Goal: Task Accomplishment & Management: Use online tool/utility

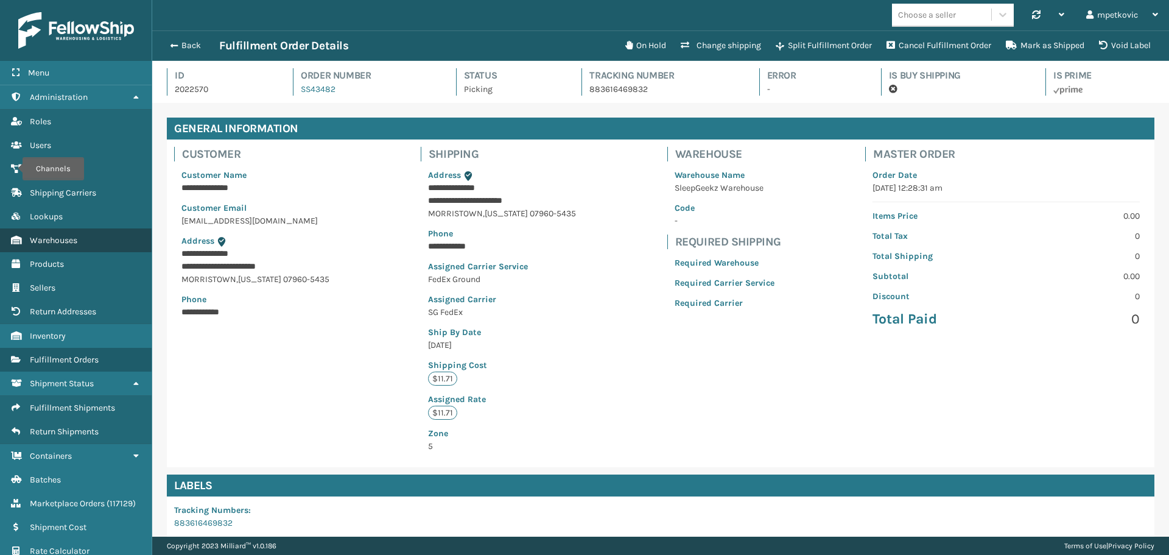
scroll to position [29, 1017]
click at [61, 273] on link "Channels Products" at bounding box center [76, 264] width 152 height 24
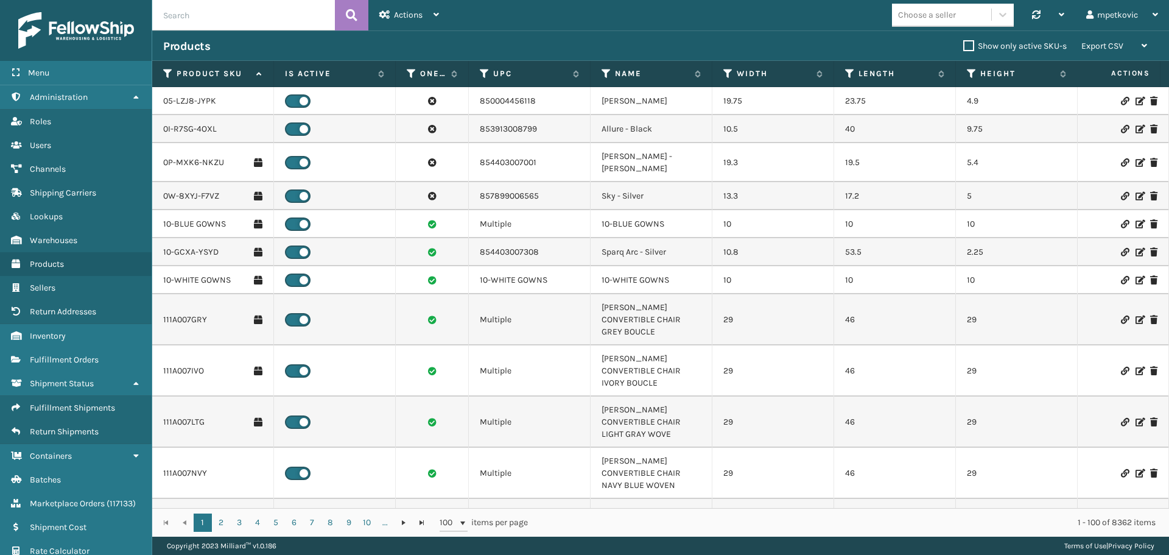
click at [241, 14] on input "text" at bounding box center [243, 15] width 183 height 30
type input "m"
type input "MIL-TFSB-Q-A"
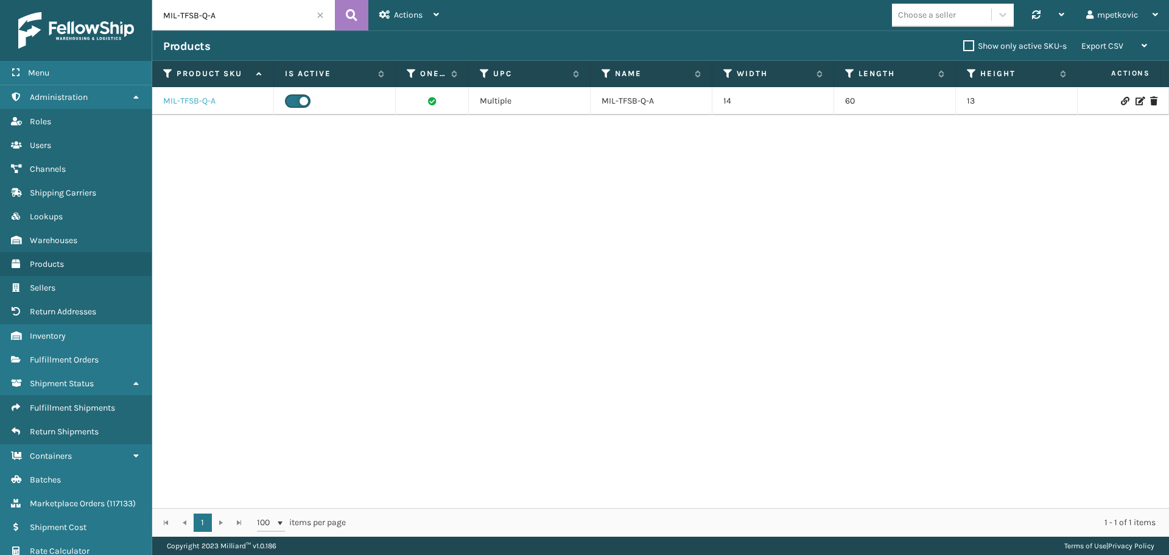
click at [194, 106] on link "MIL-TFSB-Q-A" at bounding box center [189, 101] width 52 height 12
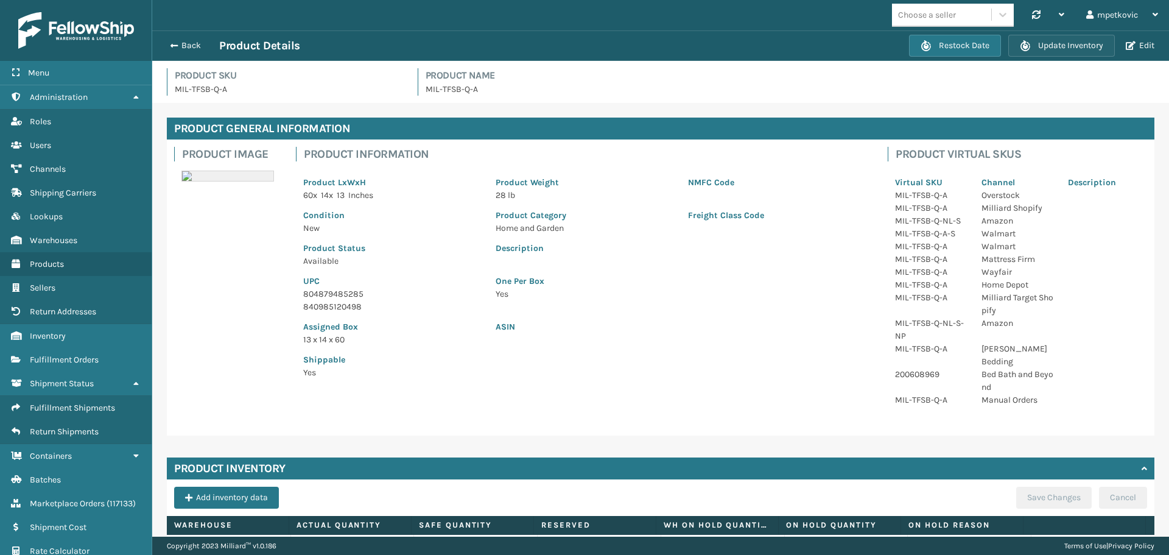
click at [1080, 41] on button "Update Inventory" at bounding box center [1061, 46] width 107 height 22
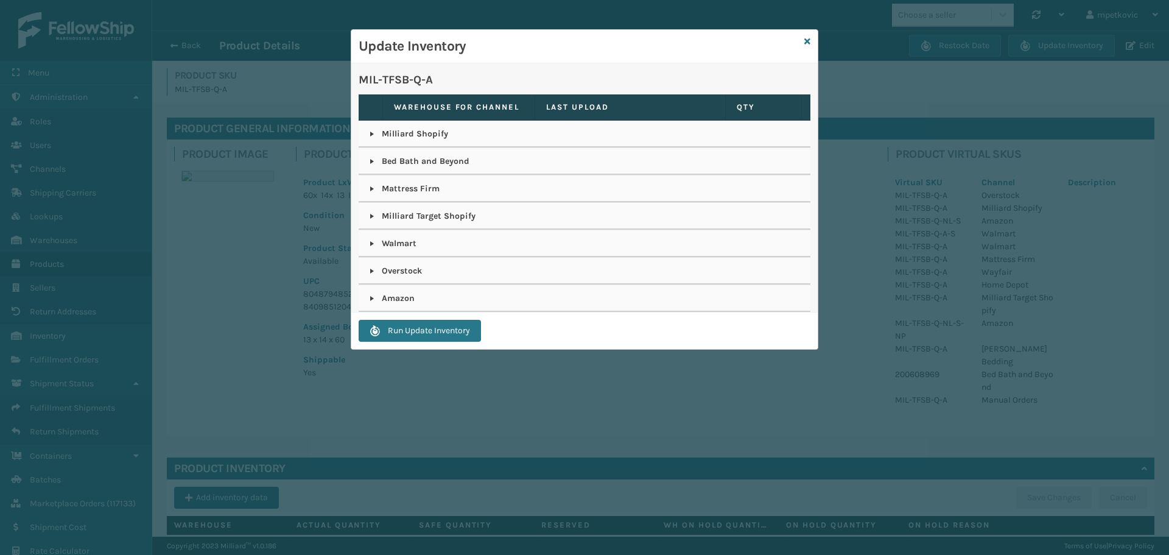
click at [373, 297] on link at bounding box center [372, 298] width 10 height 10
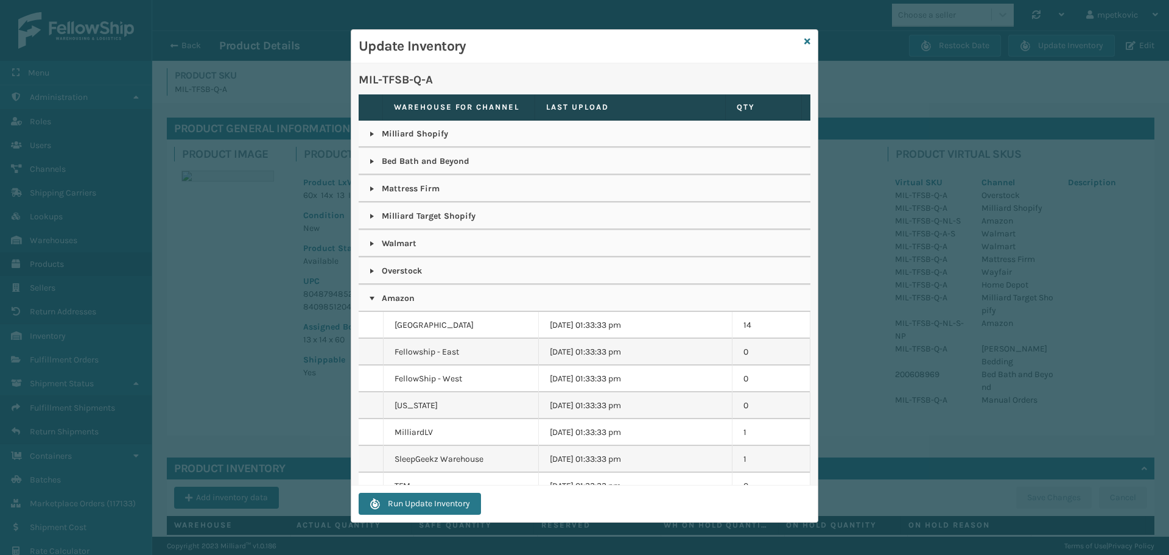
click at [373, 297] on link at bounding box center [372, 298] width 10 height 10
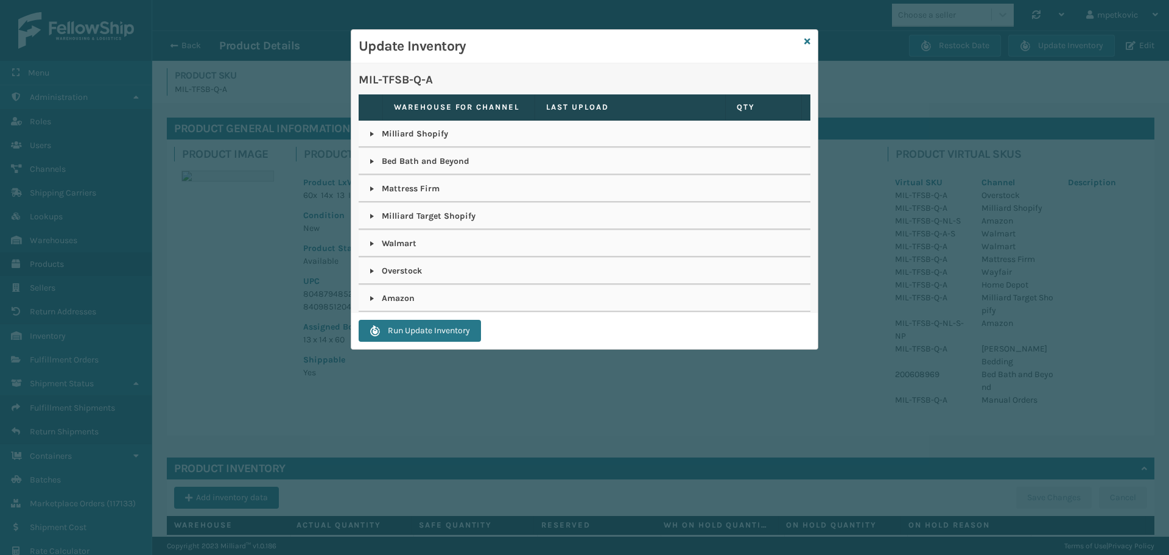
click at [371, 132] on link at bounding box center [372, 134] width 10 height 10
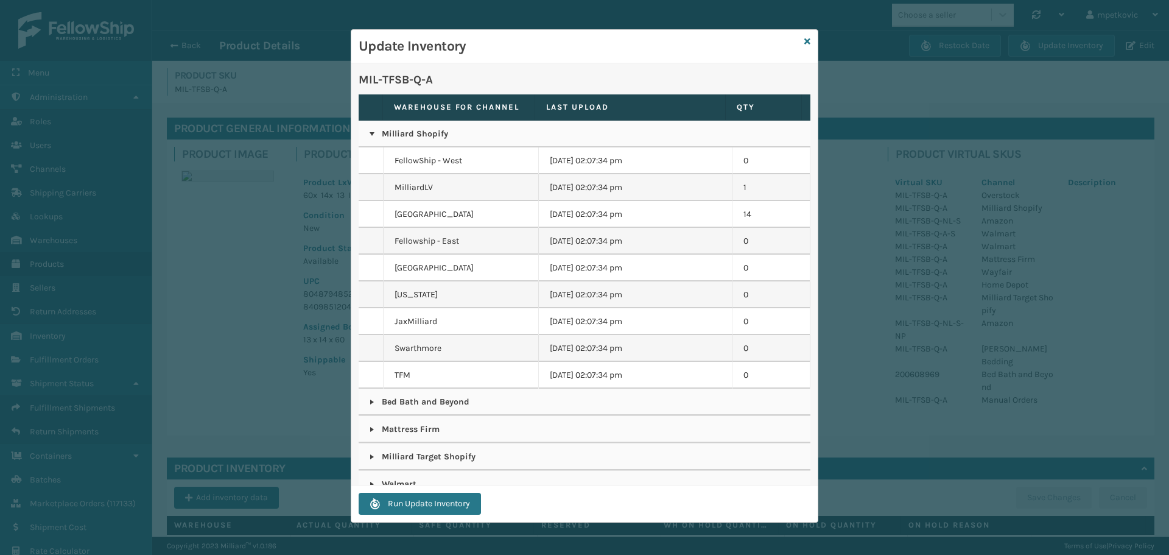
click at [371, 132] on link at bounding box center [372, 134] width 10 height 10
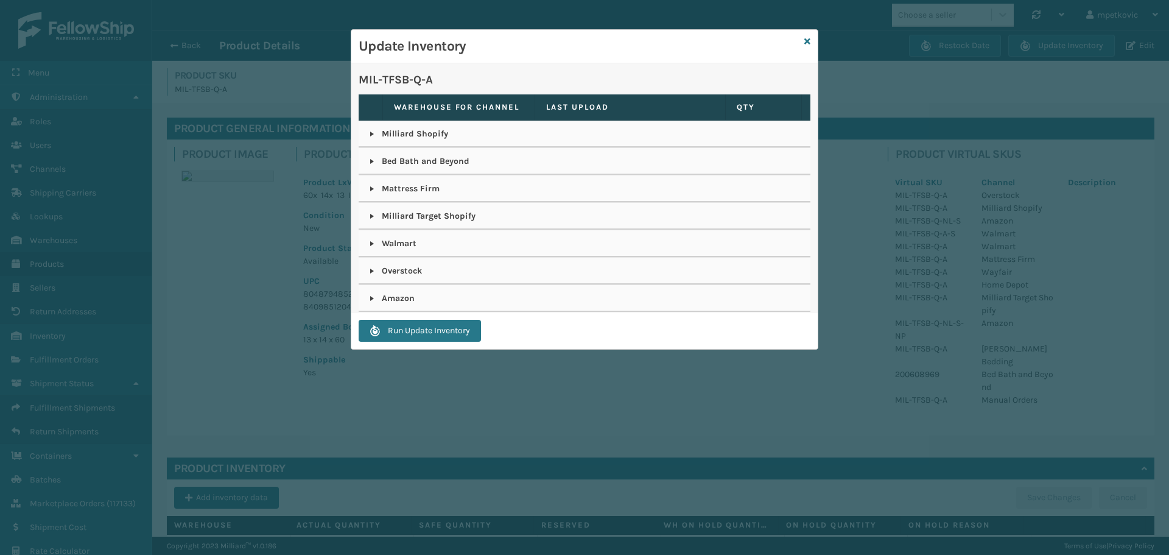
drag, startPoint x: 715, startPoint y: 55, endPoint x: 815, endPoint y: 40, distance: 100.9
click at [717, 55] on h3 "Update Inventory" at bounding box center [579, 46] width 441 height 18
click at [804, 38] on icon at bounding box center [807, 41] width 6 height 9
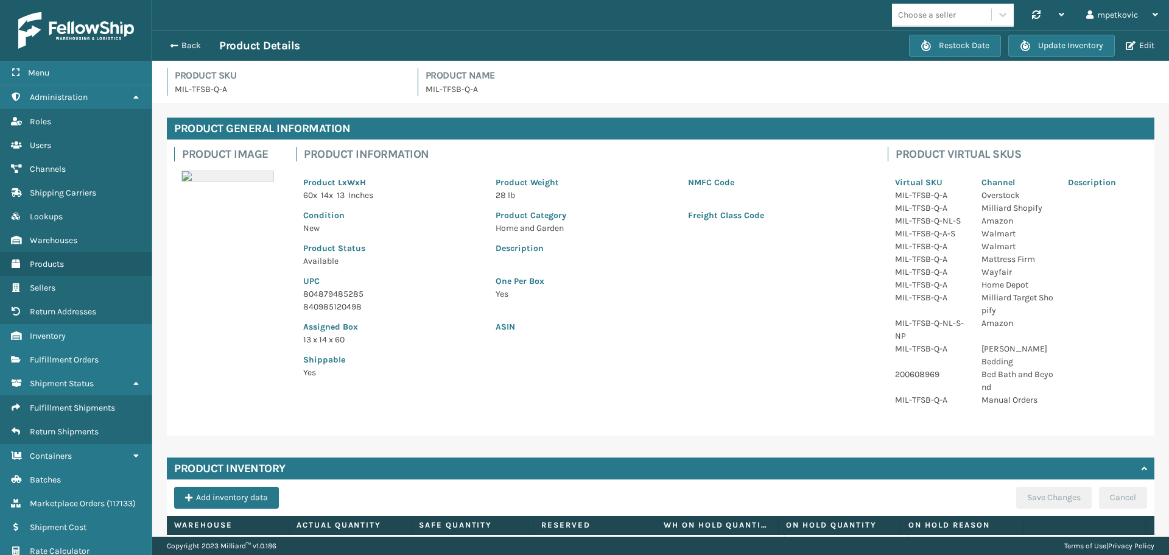
drag, startPoint x: 529, startPoint y: 88, endPoint x: 384, endPoint y: 88, distance: 144.9
click at [527, 88] on p "MIL-TFSB-Q-A" at bounding box center [790, 89] width 729 height 13
click at [382, 88] on p "MIL-TFSB-Q-A" at bounding box center [289, 89] width 228 height 13
click at [312, 76] on h4 "Product SKU" at bounding box center [289, 75] width 228 height 15
click at [603, 33] on div "Back Product Details Restock Date Update Inventory Edit" at bounding box center [660, 45] width 1017 height 30
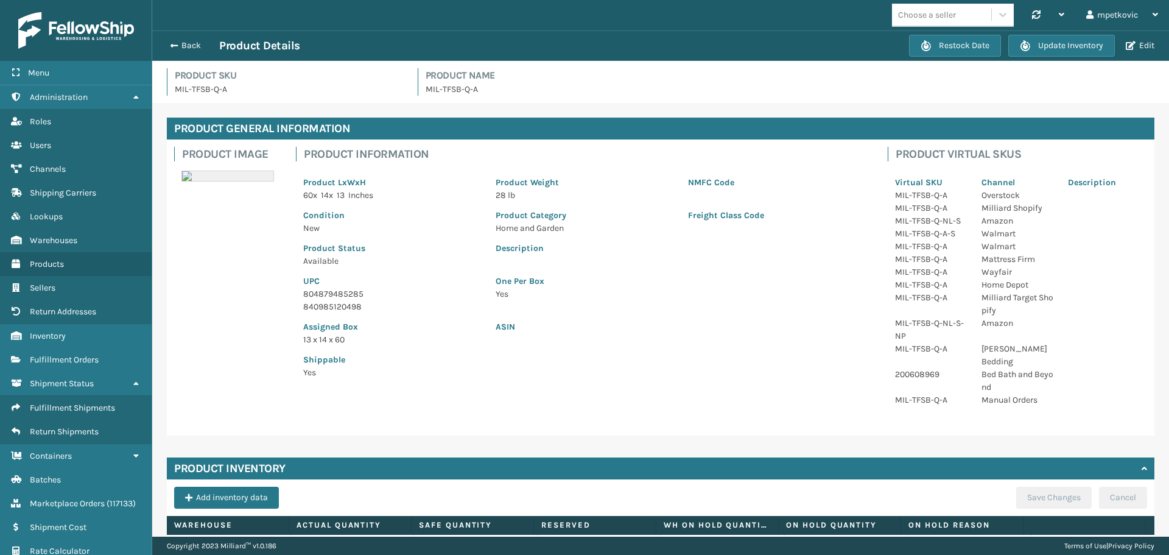
click at [489, 30] on div "Choose a seller Synchronise all channels mpetkovic Log Out" at bounding box center [660, 15] width 1017 height 30
click at [257, 327] on div "Product Image Product Information Product LxWxH 60 x 14 x 13 Inches Product Wei…" at bounding box center [661, 287] width 988 height 296
click at [236, 250] on div "Product Image Product Information Product LxWxH 60 x 14 x 13 Inches Product Wei…" at bounding box center [661, 287] width 988 height 296
click at [266, 227] on div "Product Image Product Information Product LxWxH 60 x 14 x 13 Inches Product Wei…" at bounding box center [661, 287] width 988 height 296
